Goal: Information Seeking & Learning: Learn about a topic

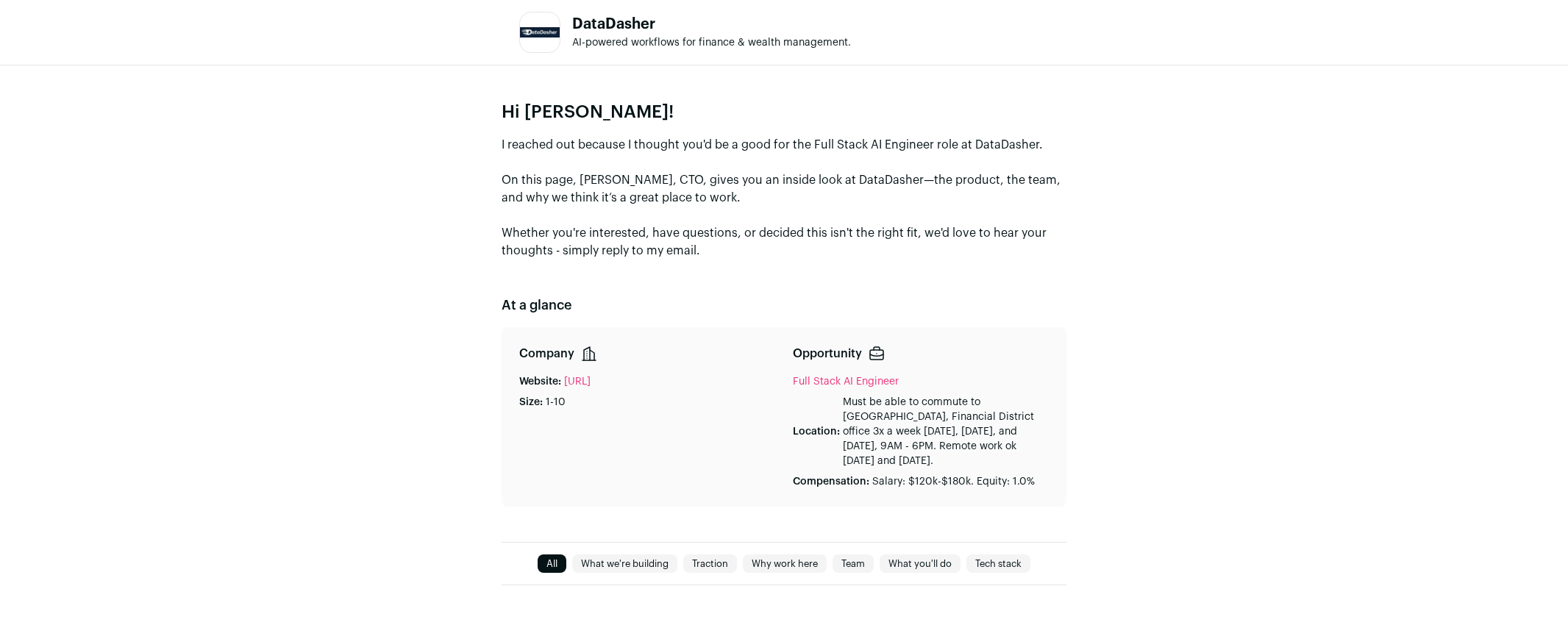
drag, startPoint x: 776, startPoint y: 265, endPoint x: 752, endPoint y: 59, distance: 207.4
click at [910, 262] on div "Hi [PERSON_NAME]! I reached out because I thought you'd be a good for the Full …" at bounding box center [784, 303] width 1568 height 476
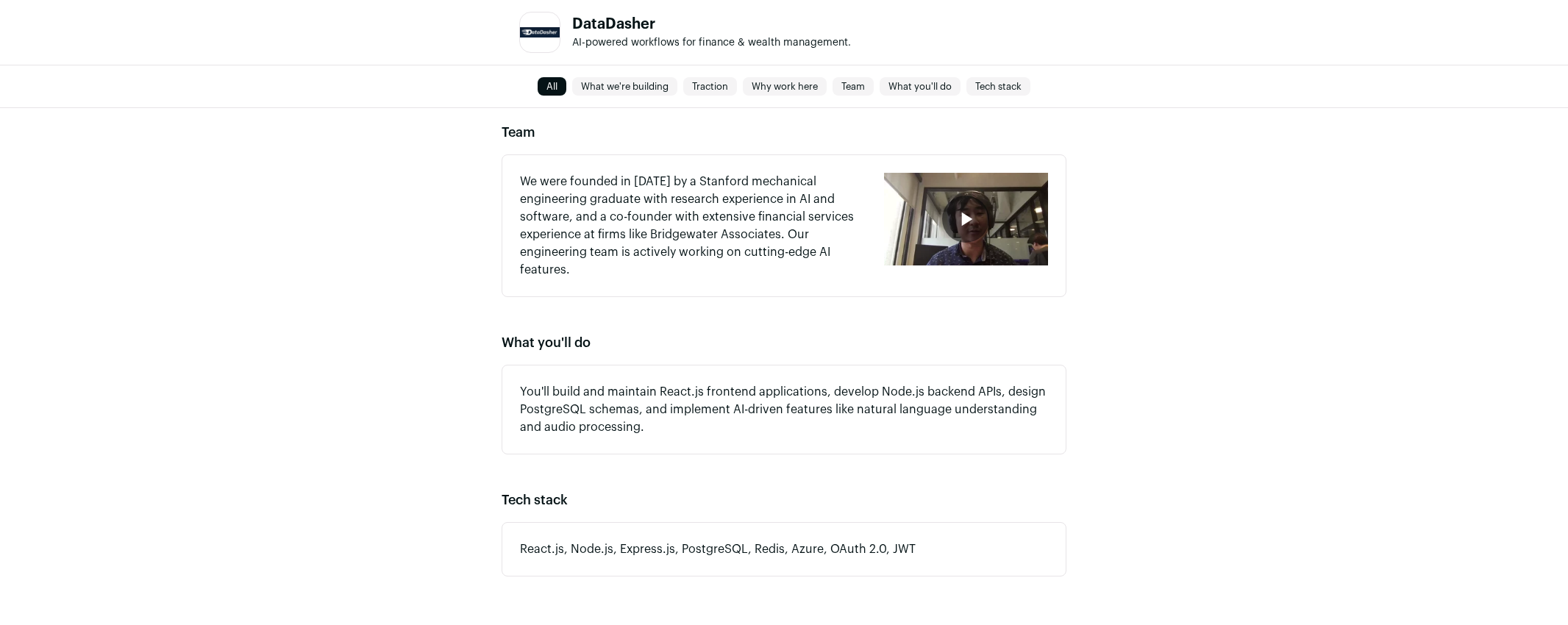
scroll to position [1222, 0]
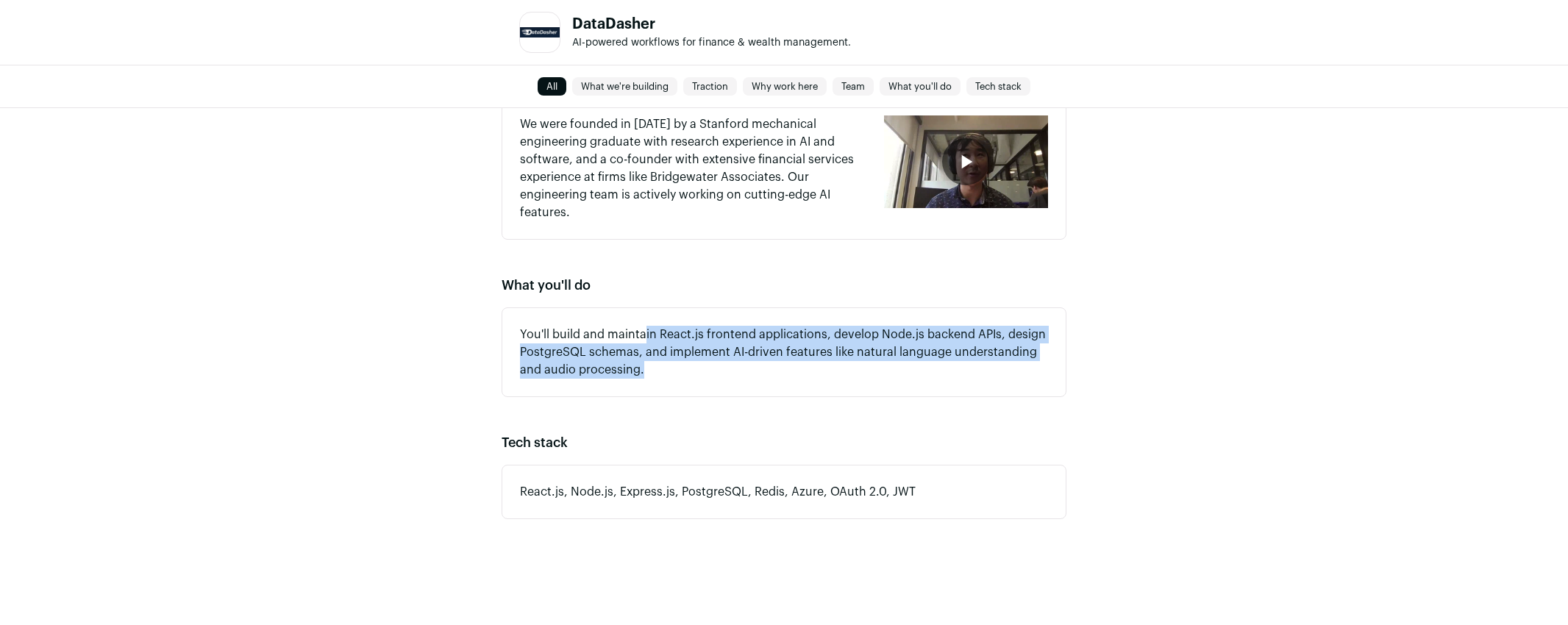
click at [643, 324] on div "You'll build and maintain React.js frontend applications, develop Node.js backe…" at bounding box center [784, 352] width 565 height 90
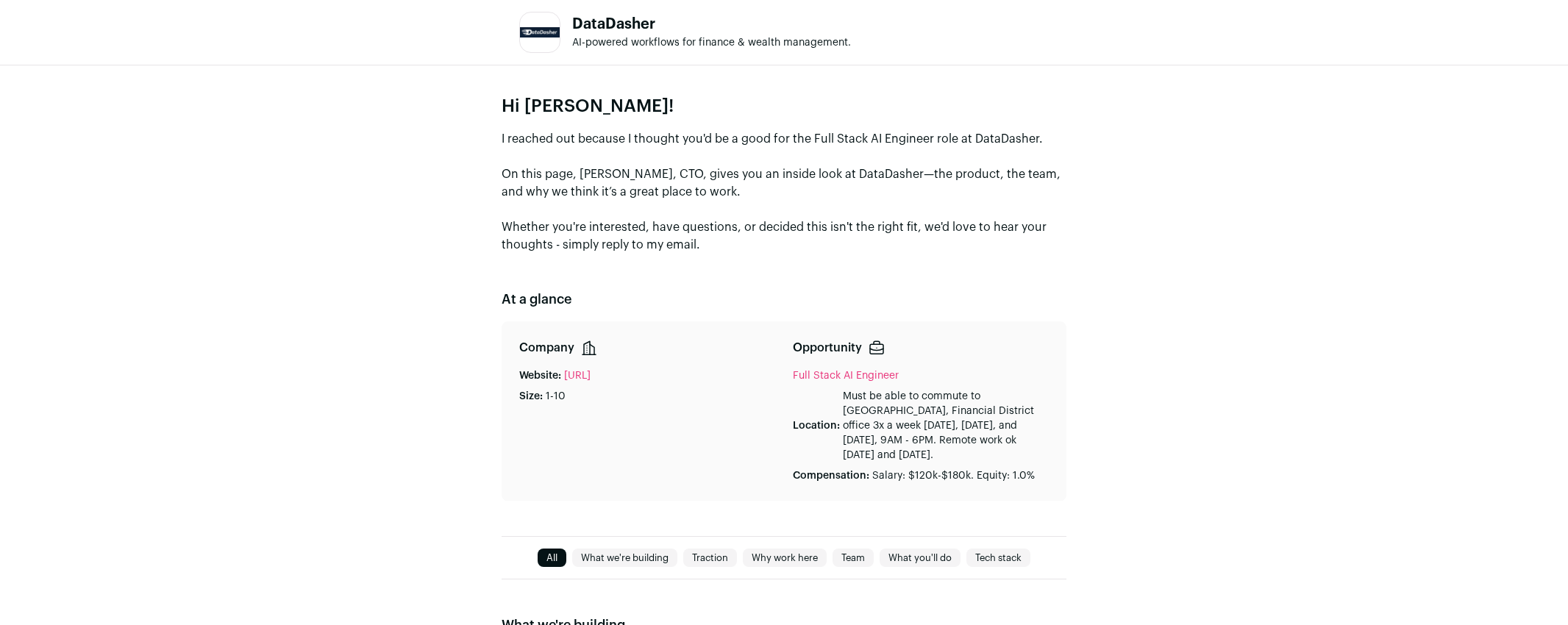
scroll to position [0, 0]
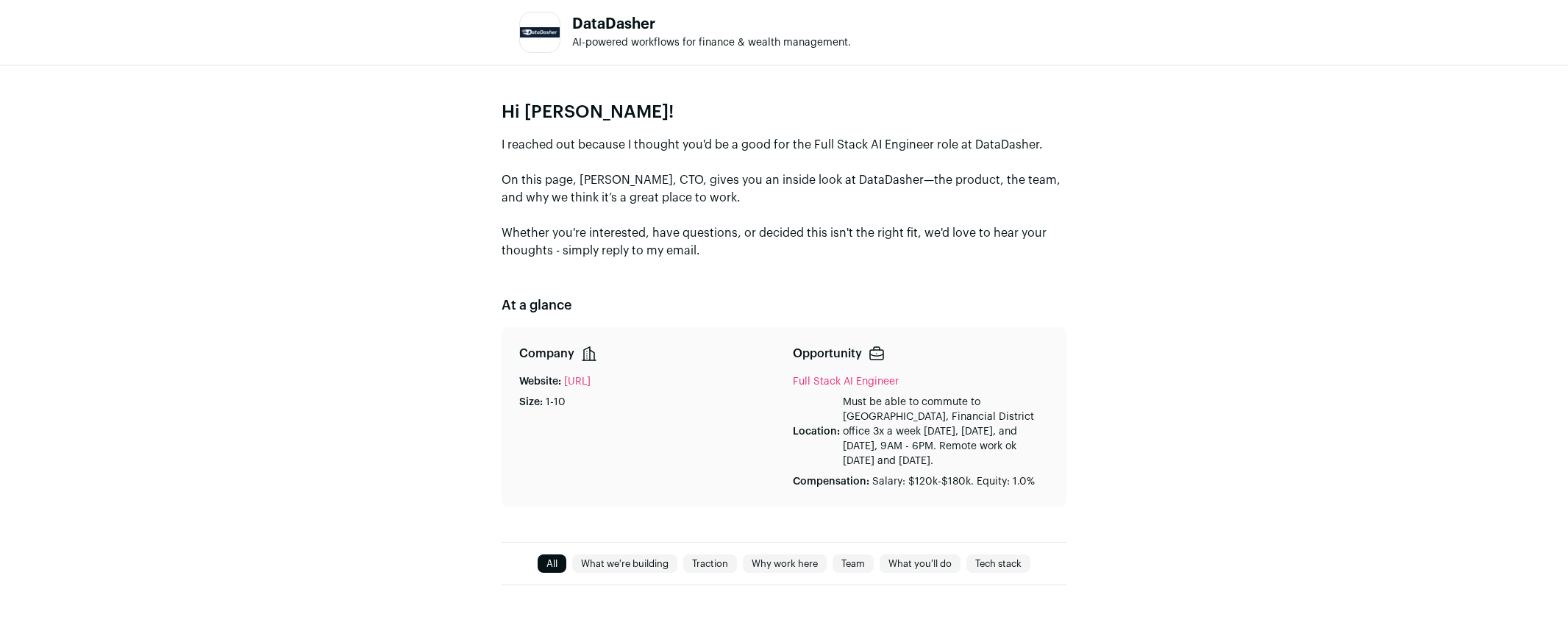
drag, startPoint x: 663, startPoint y: 462, endPoint x: 665, endPoint y: 449, distance: 13.2
click at [725, 194] on p "I reached out because I thought you'd be a good for the Full Stack AI Engineer …" at bounding box center [784, 198] width 565 height 124
drag, startPoint x: 717, startPoint y: 254, endPoint x: 541, endPoint y: 72, distance: 253.2
click at [549, 83] on div "Hi [PERSON_NAME]! I reached out because I thought you'd be a good for the Full …" at bounding box center [784, 303] width 1568 height 476
click at [633, 28] on h1 "DataDasher" at bounding box center [711, 24] width 279 height 15
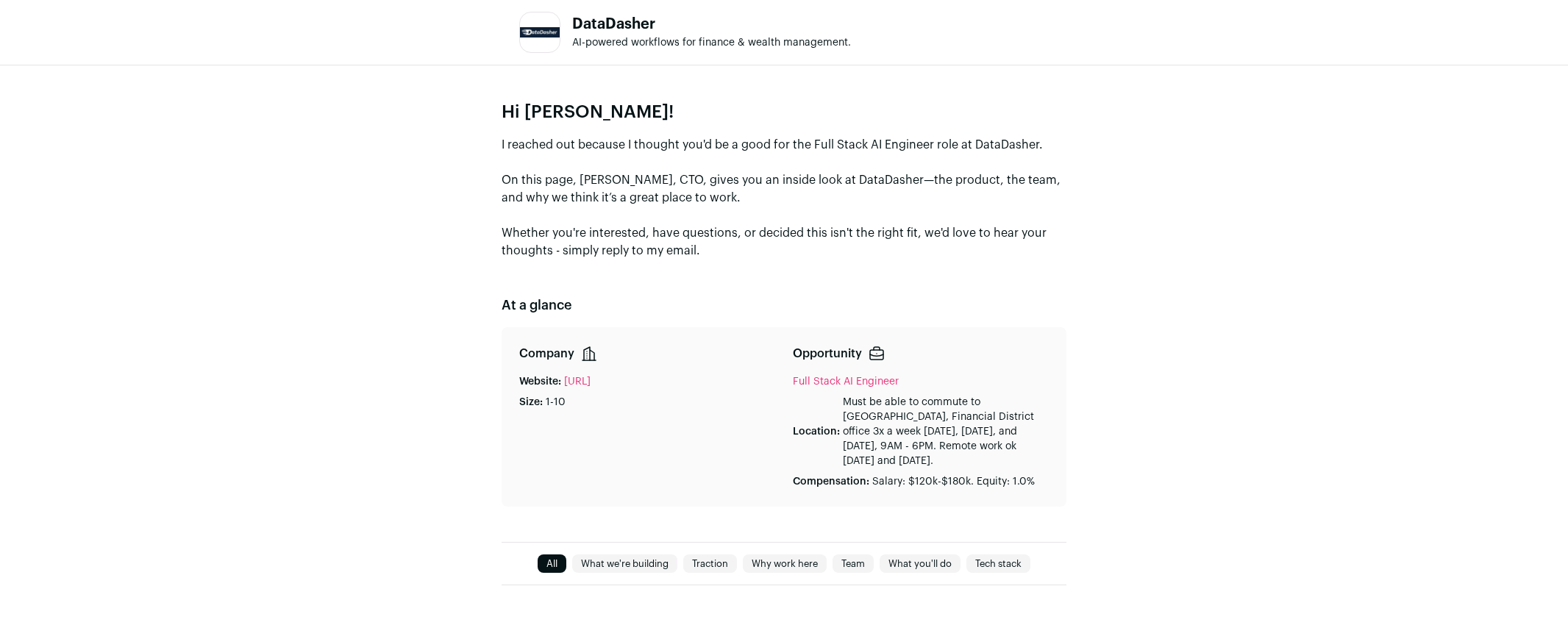
click at [635, 28] on h1 "DataDasher" at bounding box center [711, 24] width 279 height 15
click at [634, 28] on h1 "DataDasher" at bounding box center [711, 24] width 279 height 15
copy h1 "DataDasher"
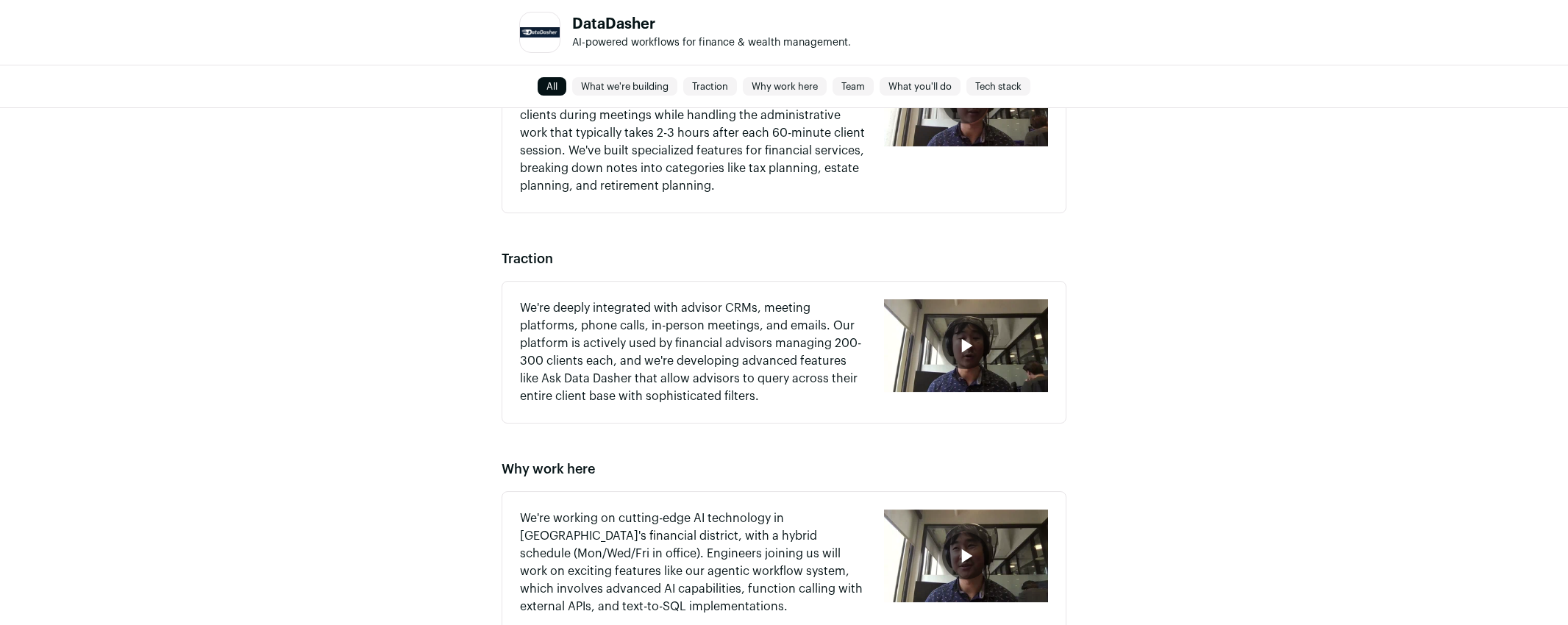
scroll to position [612, 0]
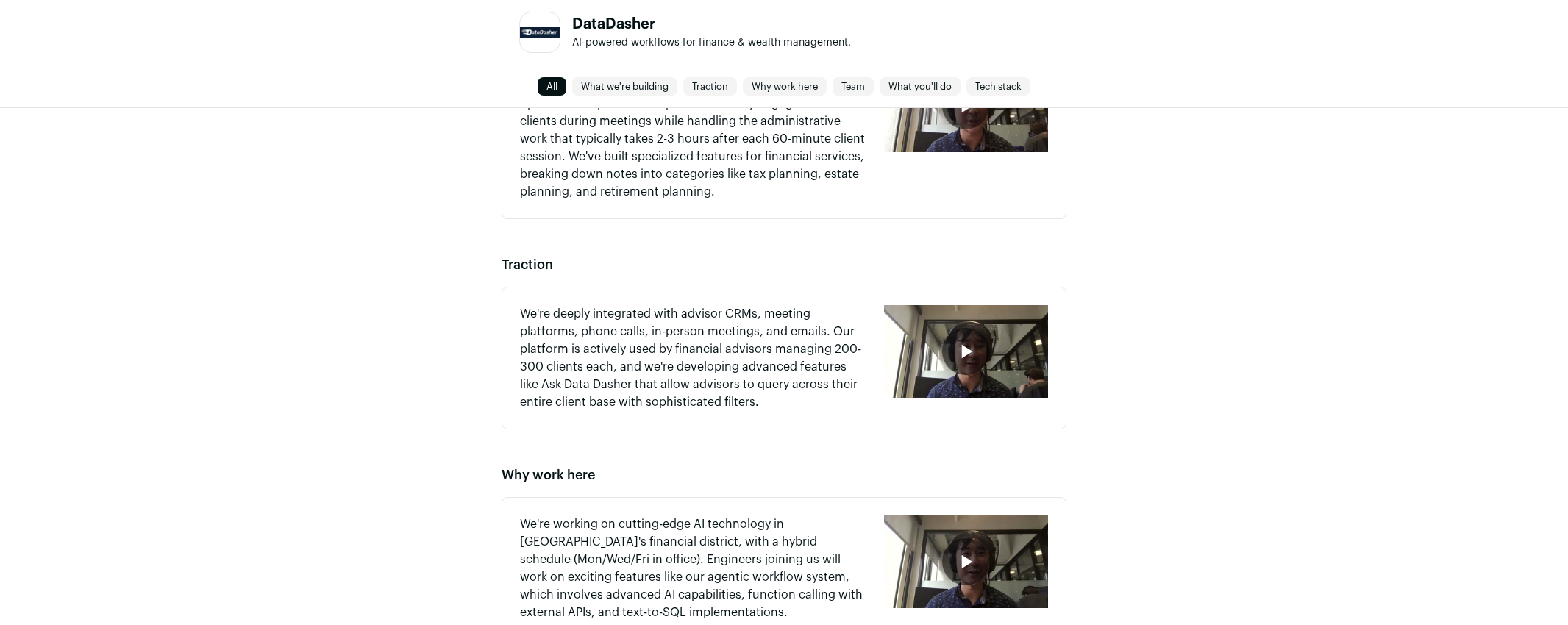
click at [1062, 346] on div "We're deeply integrated with advisor CRMs, meeting platforms, phone calls, in-p…" at bounding box center [784, 357] width 565 height 142
